Goal: Information Seeking & Learning: Learn about a topic

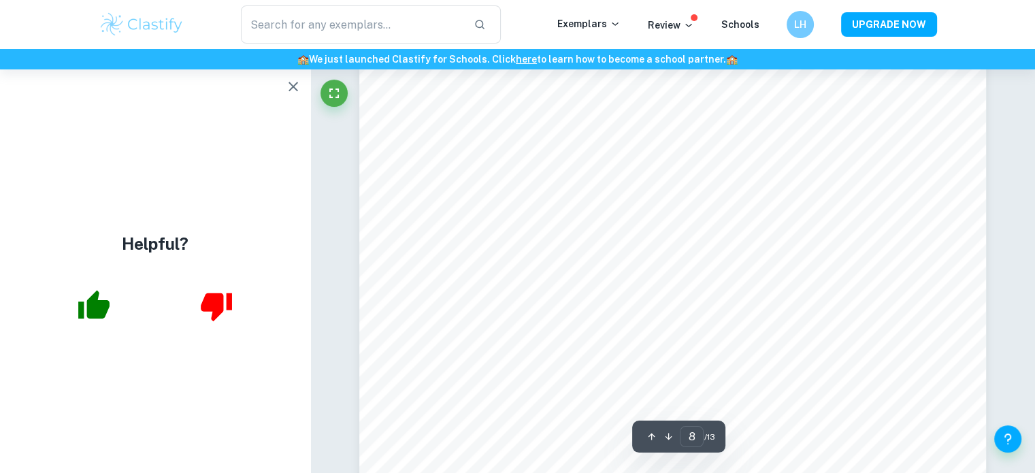
scroll to position [6950, 0]
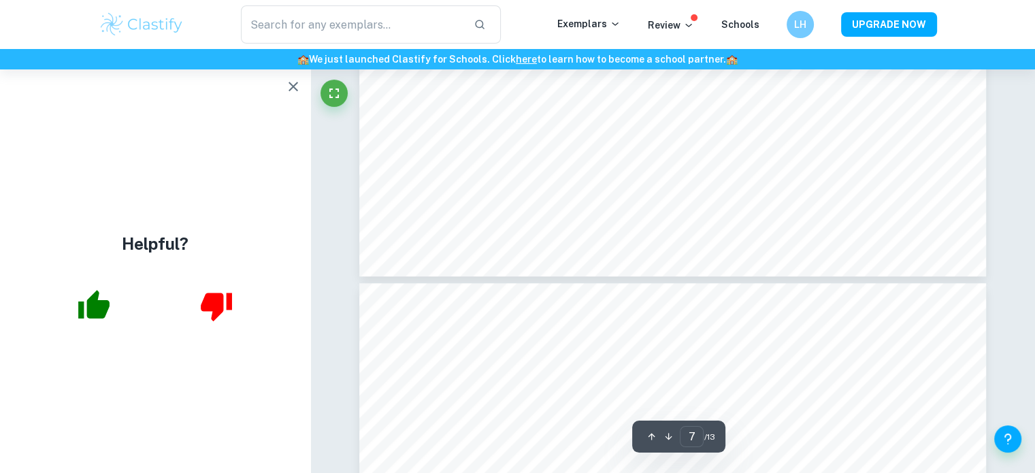
type input "8"
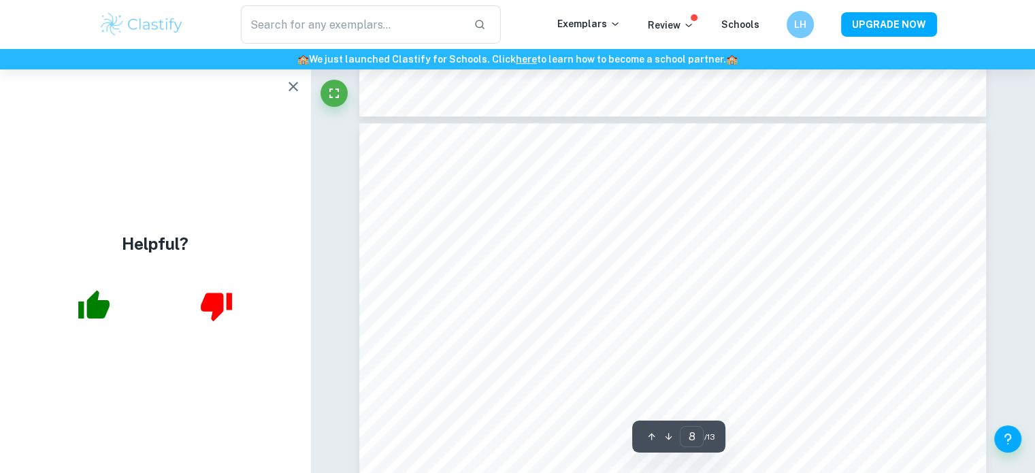
scroll to position [6444, 0]
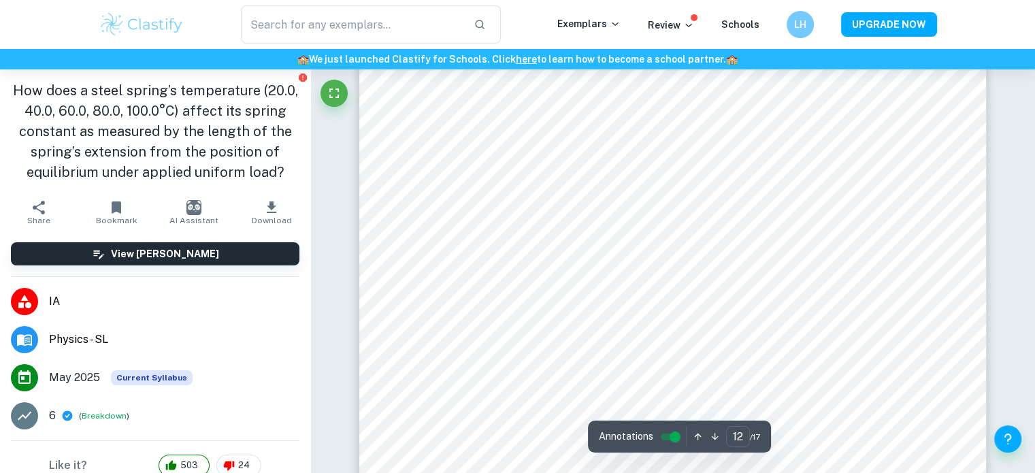
scroll to position [10458, 0]
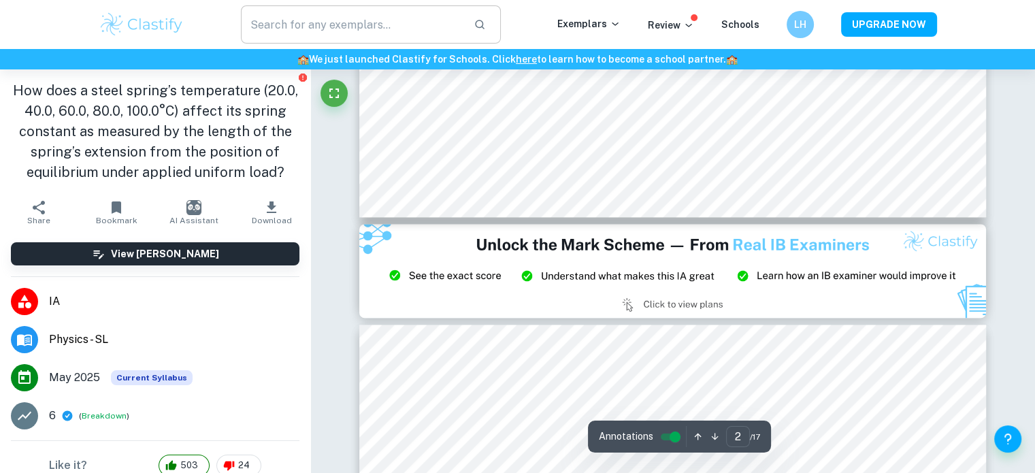
type input "3"
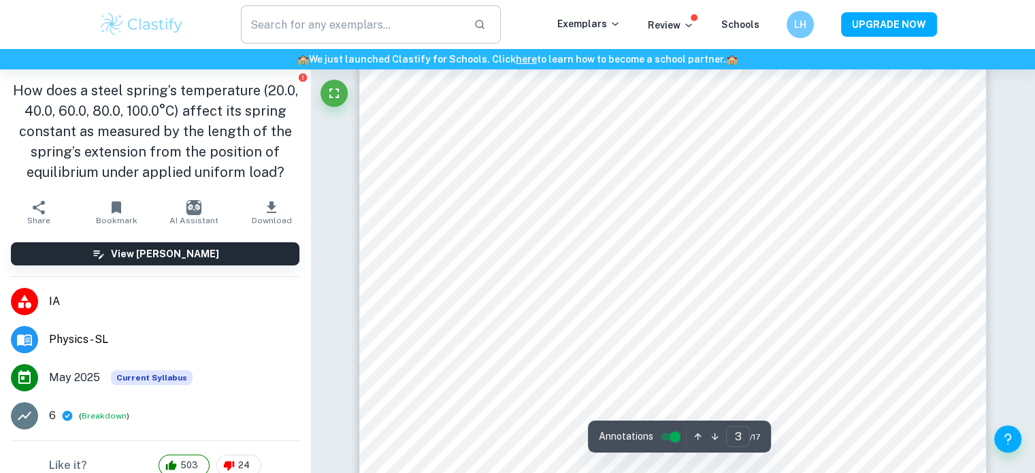
scroll to position [2384, 0]
